Goal: Communication & Community: Participate in discussion

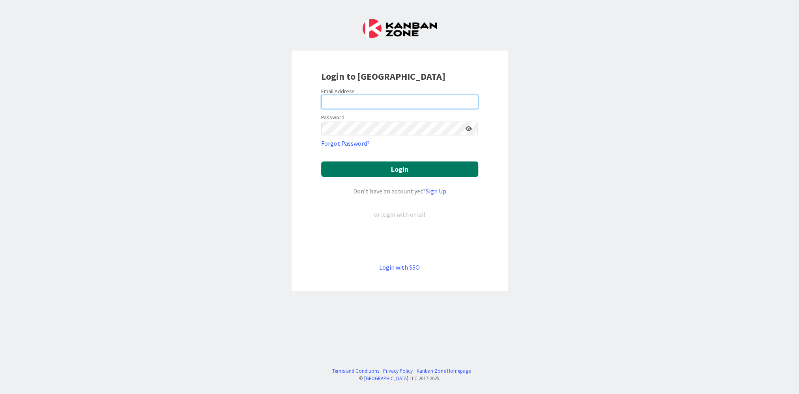
type input "[PERSON_NAME][EMAIL_ADDRESS][PERSON_NAME][DOMAIN_NAME][US_STATE]"
click at [361, 166] on button "Login" at bounding box center [399, 168] width 157 height 15
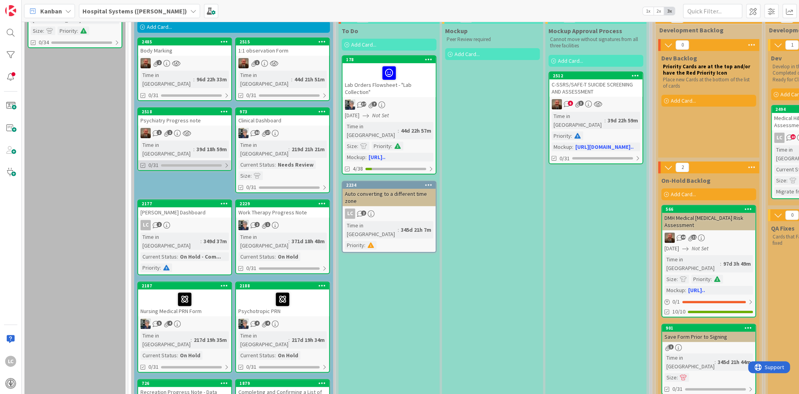
scroll to position [158, 0]
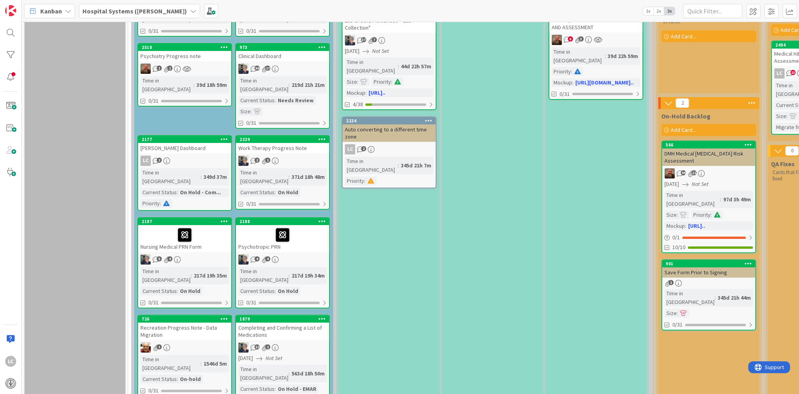
click at [278, 225] on link "2188 Psychotropic PRN 4 4 Time in Column : 217d 19h 34m Current Status : On Hol…" at bounding box center [282, 262] width 95 height 91
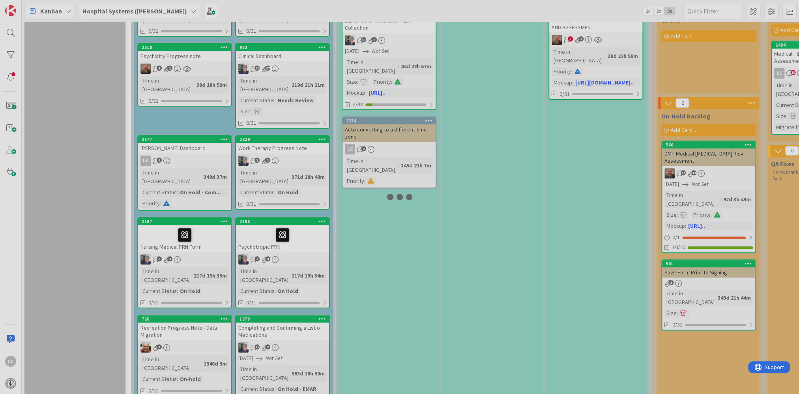
click at [278, 225] on div at bounding box center [399, 197] width 799 height 394
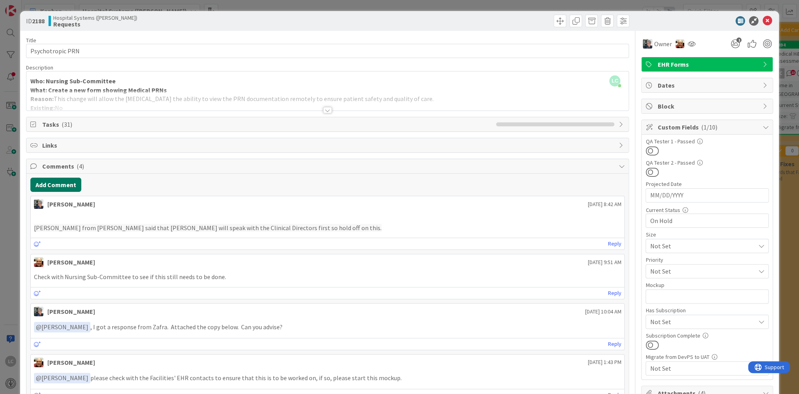
click at [49, 182] on button "Add Comment" at bounding box center [55, 185] width 51 height 14
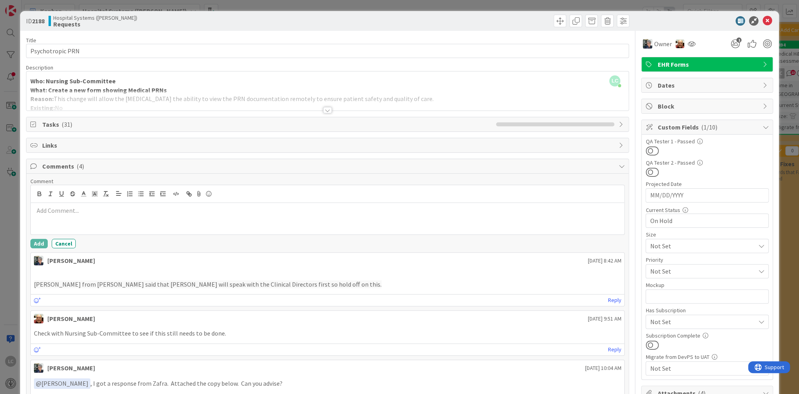
click at [45, 207] on p at bounding box center [327, 210] width 587 height 9
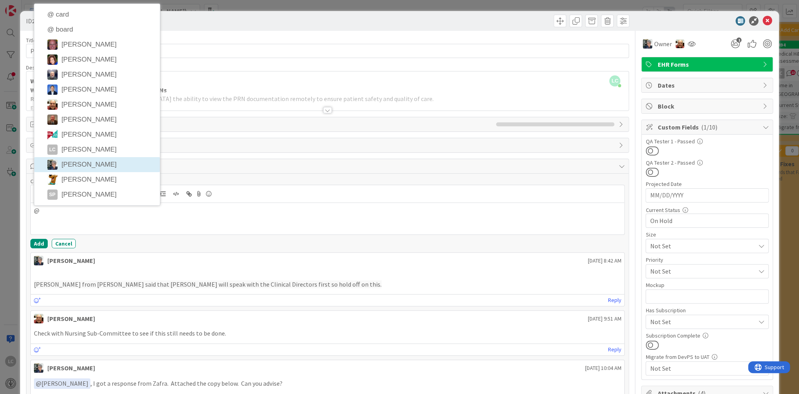
click at [66, 164] on li "[PERSON_NAME]" at bounding box center [96, 164] width 125 height 15
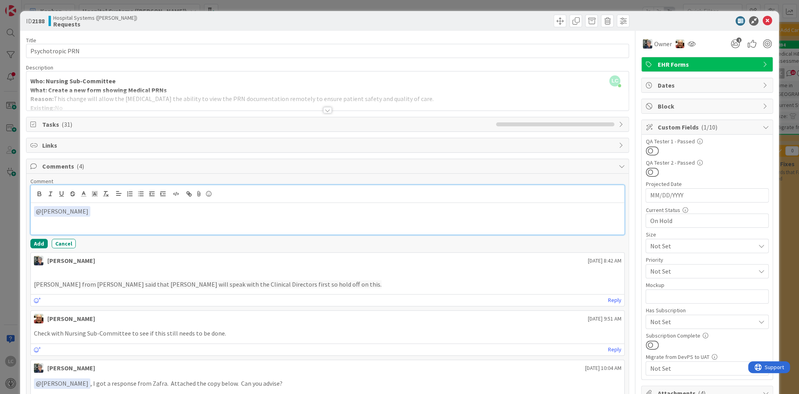
click at [77, 207] on p "﻿ @ [PERSON_NAME] ﻿" at bounding box center [327, 211] width 587 height 11
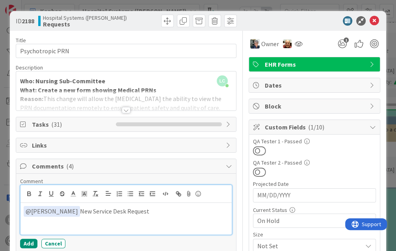
click at [136, 209] on p "﻿ @ [PERSON_NAME] ﻿ New Service Desk Request" at bounding box center [126, 211] width 205 height 11
click at [65, 208] on p "﻿ @ [PERSON_NAME] ﻿ New Service Desk Request ticket #95611" at bounding box center [126, 211] width 205 height 11
click at [167, 211] on p "﻿ @ [PERSON_NAME] ﻿ Service Desk Request ticket #95611" at bounding box center [126, 211] width 205 height 11
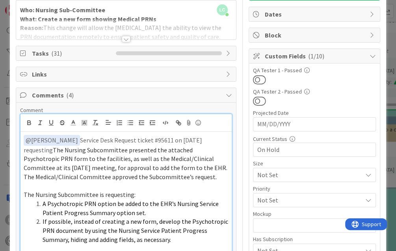
click at [191, 138] on p "﻿ @ [PERSON_NAME] ﻿ Service Desk Request ticket #95611 on [DATE] requesting The…" at bounding box center [126, 158] width 205 height 47
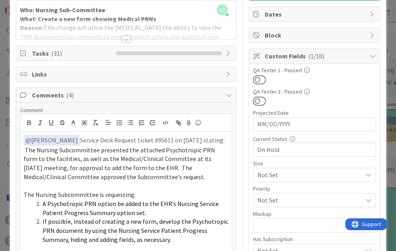
click at [123, 37] on div at bounding box center [126, 39] width 9 height 6
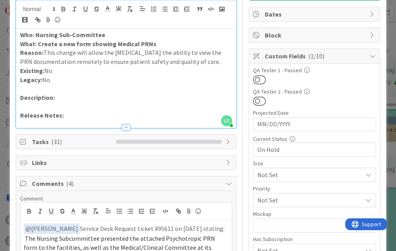
click at [38, 44] on strong "What: Create a new form showing Medical PRNs" at bounding box center [88, 44] width 136 height 8
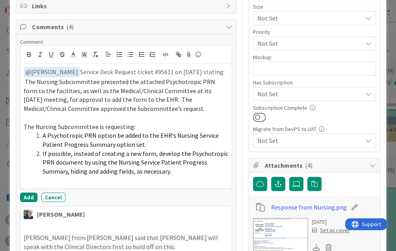
scroll to position [229, 0]
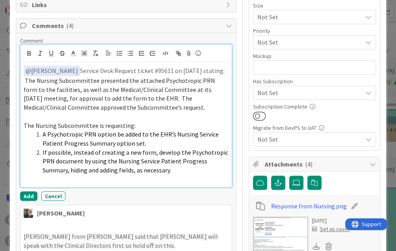
click at [26, 177] on p at bounding box center [126, 179] width 205 height 9
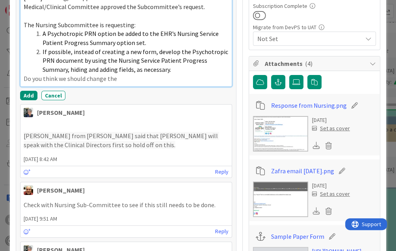
scroll to position [347, 0]
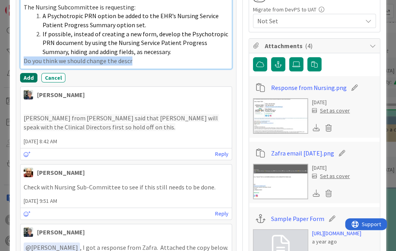
drag, startPoint x: 146, startPoint y: 61, endPoint x: 21, endPoint y: 71, distance: 125.5
click at [21, 71] on div "Comment ﻿ @ [PERSON_NAME] ﻿ Service Desk Request ticket #95611 on [DATE] statin…" at bounding box center [126, 0] width 212 height 163
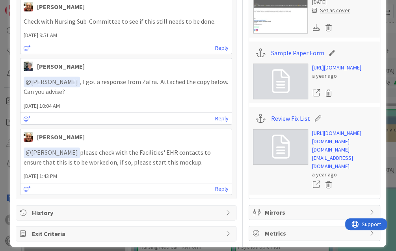
scroll to position [394, 0]
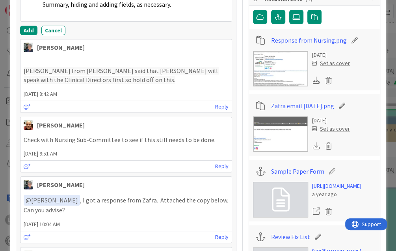
click at [271, 125] on img at bounding box center [280, 134] width 55 height 36
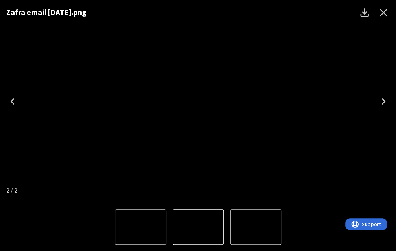
click at [384, 11] on icon "Close" at bounding box center [383, 12] width 7 height 7
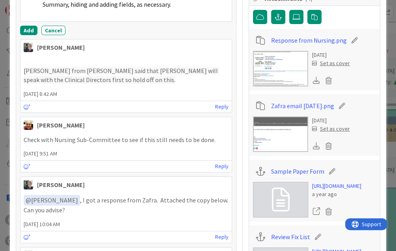
click at [275, 70] on img at bounding box center [280, 69] width 55 height 36
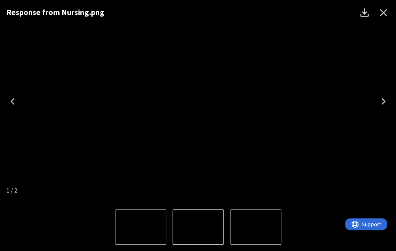
click at [385, 11] on icon "Close" at bounding box center [383, 12] width 7 height 7
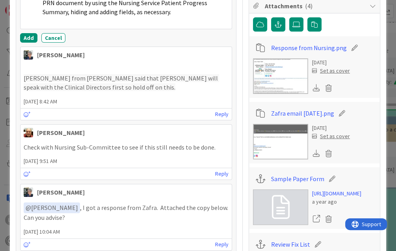
scroll to position [434, 0]
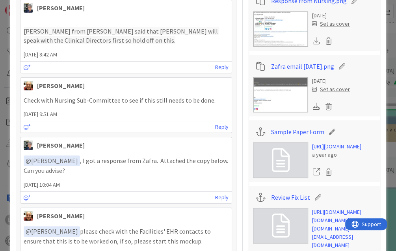
click at [267, 88] on img at bounding box center [280, 95] width 55 height 36
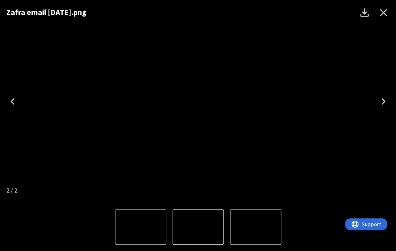
click at [385, 12] on icon "Close" at bounding box center [383, 12] width 13 height 13
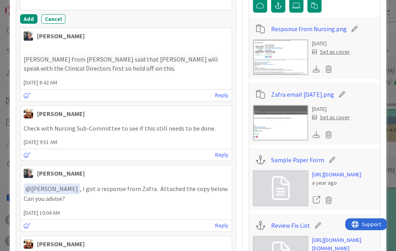
scroll to position [355, 0]
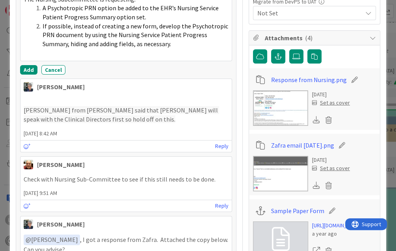
click at [274, 94] on img at bounding box center [280, 108] width 55 height 36
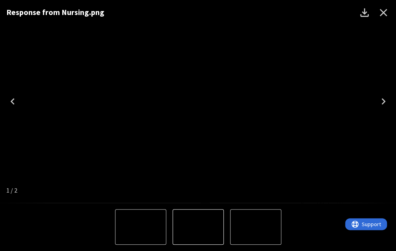
click at [382, 15] on icon "Close" at bounding box center [383, 12] width 13 height 13
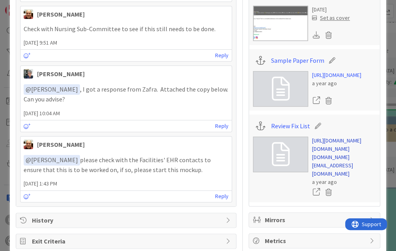
scroll to position [481, 0]
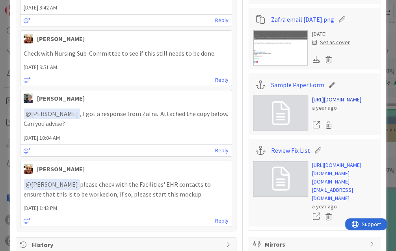
click at [320, 98] on link "[URL][DOMAIN_NAME]" at bounding box center [336, 99] width 49 height 8
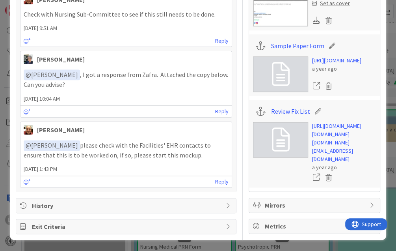
scroll to position [599, 0]
click at [277, 128] on icon at bounding box center [281, 140] width 18 height 24
click at [349, 163] on link "[URL][DOMAIN_NAME][DOMAIN_NAME][DOMAIN_NAME][EMAIL_ADDRESS][DOMAIN_NAME]" at bounding box center [344, 142] width 64 height 41
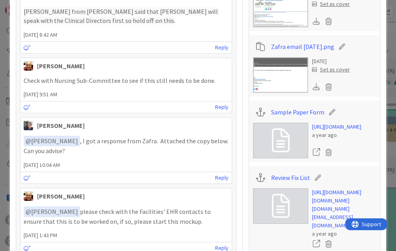
scroll to position [473, 0]
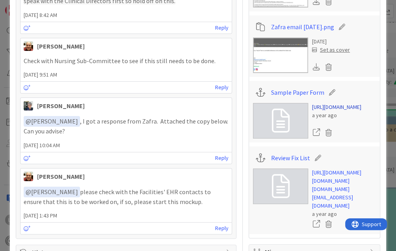
click at [338, 111] on link "[URL][DOMAIN_NAME]" at bounding box center [336, 107] width 49 height 8
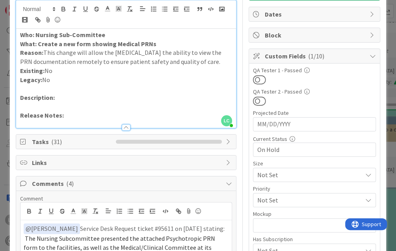
scroll to position [0, 0]
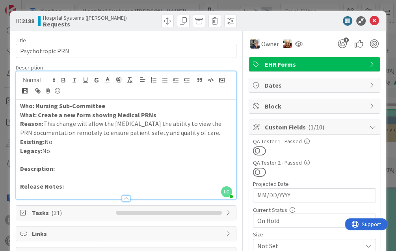
click at [62, 170] on p "Description:" at bounding box center [126, 168] width 212 height 9
drag, startPoint x: 56, startPoint y: 167, endPoint x: 93, endPoint y: 164, distance: 37.2
click at [93, 164] on p "Description: Per Change" at bounding box center [126, 168] width 212 height 9
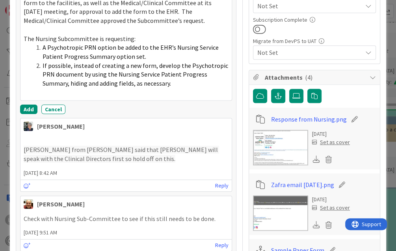
scroll to position [237, 0]
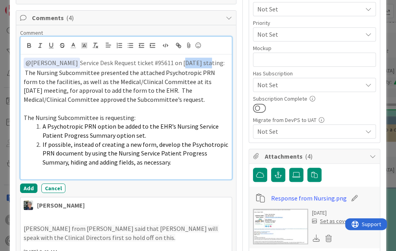
drag, startPoint x: 166, startPoint y: 61, endPoint x: 190, endPoint y: 62, distance: 24.1
click at [190, 62] on p "﻿ @ [PERSON_NAME] ﻿ Service Desk Request ticket #95611 on [DATE] stating:" at bounding box center [126, 63] width 205 height 11
copy p "[DATE]"
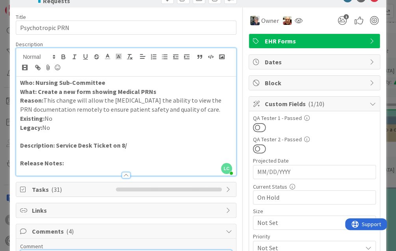
scroll to position [0, 0]
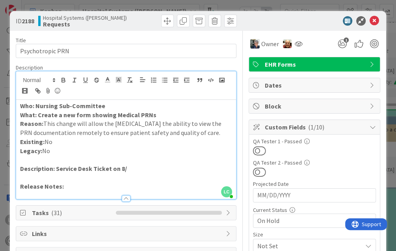
click at [126, 167] on p "Description: Service Desk Ticket on 8/" at bounding box center [126, 168] width 212 height 9
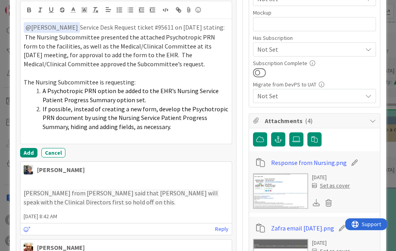
scroll to position [276, 0]
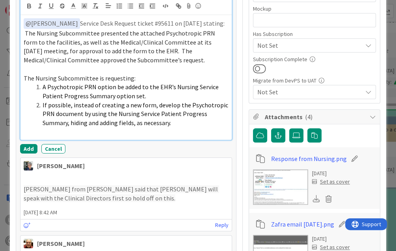
drag, startPoint x: 22, startPoint y: 75, endPoint x: 181, endPoint y: 124, distance: 166.8
click at [181, 124] on div "﻿ @ [PERSON_NAME] ﻿ Service Desk Request ticket #95611 on [DATE] stating: The N…" at bounding box center [126, 77] width 211 height 124
copy div "The Nursing Subcommittee is requesting: A Psychotropic PRN option be added to t…"
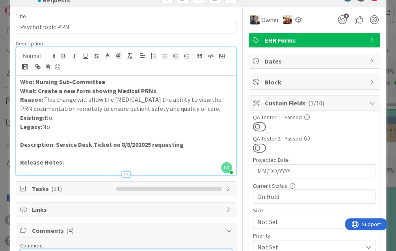
scroll to position [0, 0]
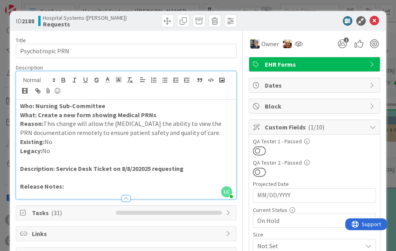
click at [150, 167] on strong "Description: Service Desk Ticket on 8/8/202025 requesting" at bounding box center [102, 168] width 164 height 8
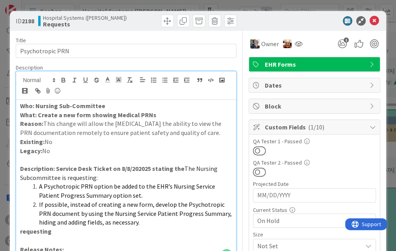
click at [184, 167] on span "The Nursing Subcommittee is requesting:" at bounding box center [119, 172] width 199 height 17
click at [179, 167] on strong "Description: Service Desk Ticket on 8/8/202025 stating the" at bounding box center [102, 168] width 164 height 8
drag, startPoint x: 21, startPoint y: 230, endPoint x: 59, endPoint y: 230, distance: 38.3
click at [59, 230] on p "requesting" at bounding box center [126, 231] width 212 height 9
click at [94, 177] on span "Nursing Subcommittee is requesting:" at bounding box center [113, 172] width 187 height 17
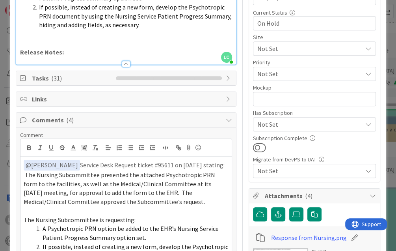
scroll to position [237, 0]
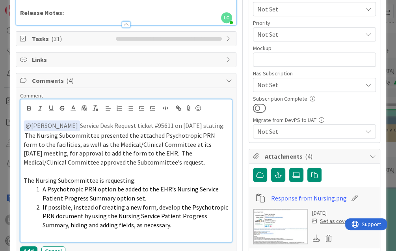
click at [173, 169] on p at bounding box center [126, 171] width 205 height 9
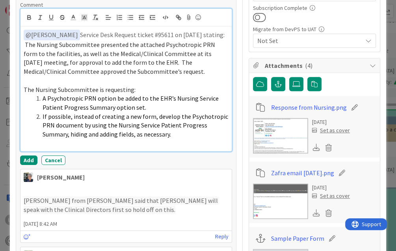
scroll to position [394, 0]
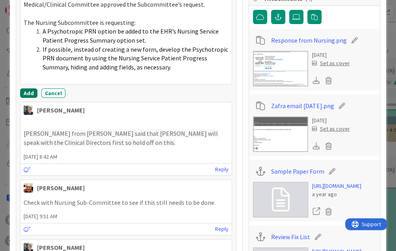
click at [26, 91] on button "Add" at bounding box center [28, 92] width 17 height 9
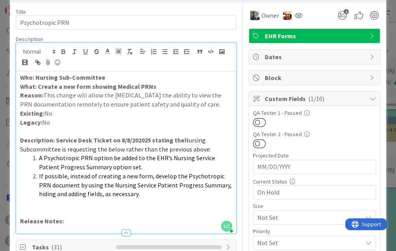
scroll to position [0, 0]
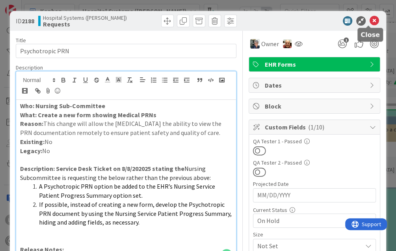
click at [370, 20] on icon at bounding box center [374, 20] width 9 height 9
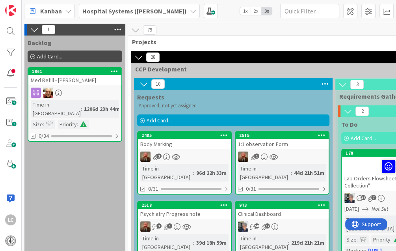
click at [396, 12] on html "LC Kanban Hospital Systems ([PERSON_NAME]) 1x 2x 3x 1 Backlog Add Card... 1061 …" at bounding box center [198, 125] width 396 height 251
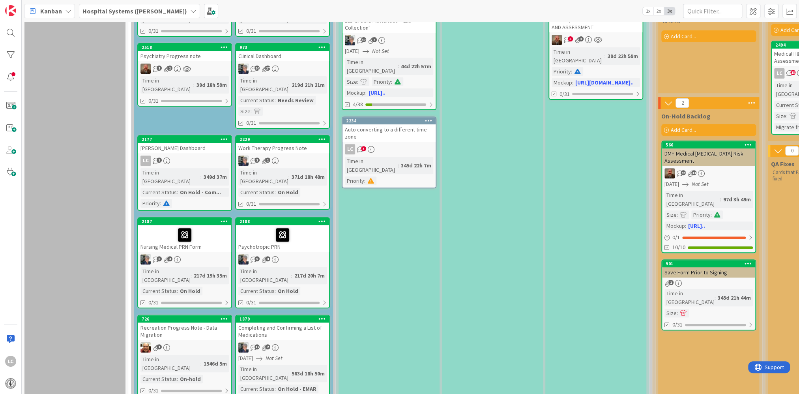
scroll to position [197, 0]
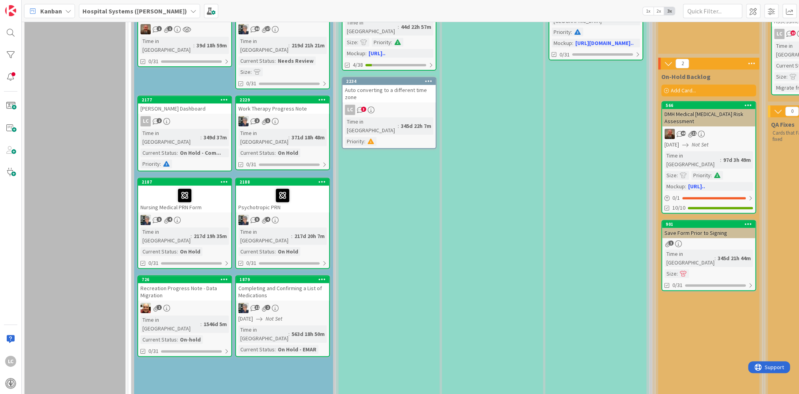
click at [305, 185] on div "Psychotropic PRN" at bounding box center [282, 198] width 93 height 27
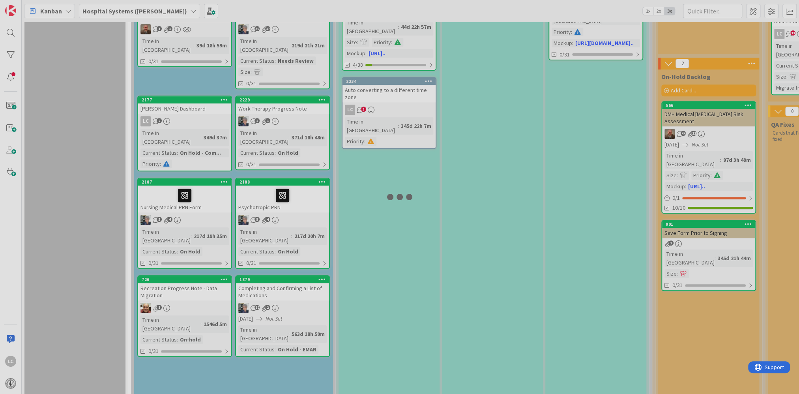
click at [305, 183] on div at bounding box center [399, 197] width 799 height 394
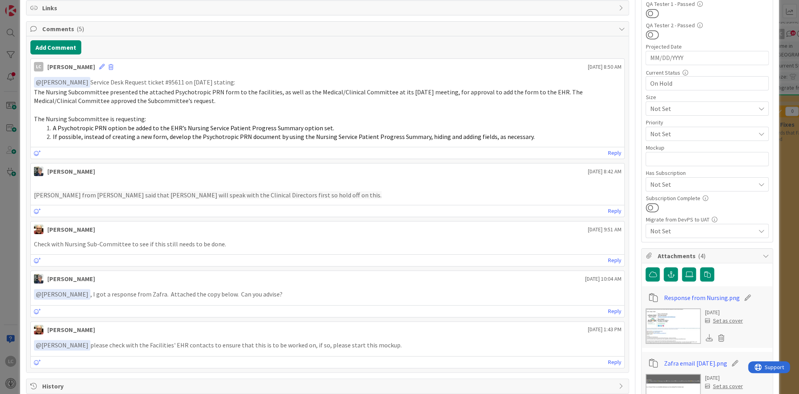
scroll to position [158, 0]
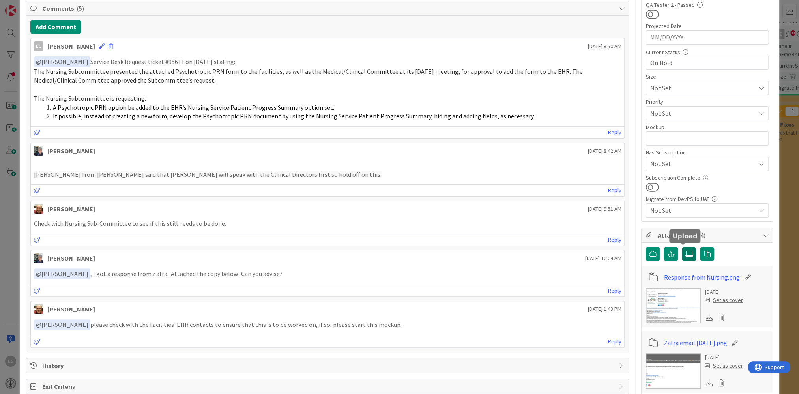
click at [685, 252] on icon at bounding box center [689, 253] width 8 height 6
click at [682, 247] on input "file" at bounding box center [682, 247] width 0 height 0
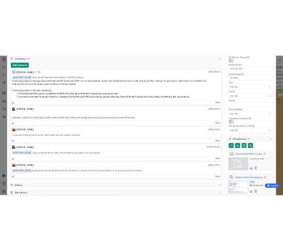
scroll to position [0, 0]
